Goal: Task Accomplishment & Management: Manage account settings

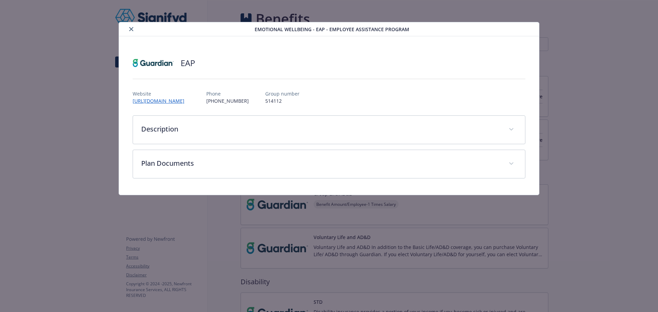
scroll to position [357, 0]
